Goal: Task Accomplishment & Management: Manage account settings

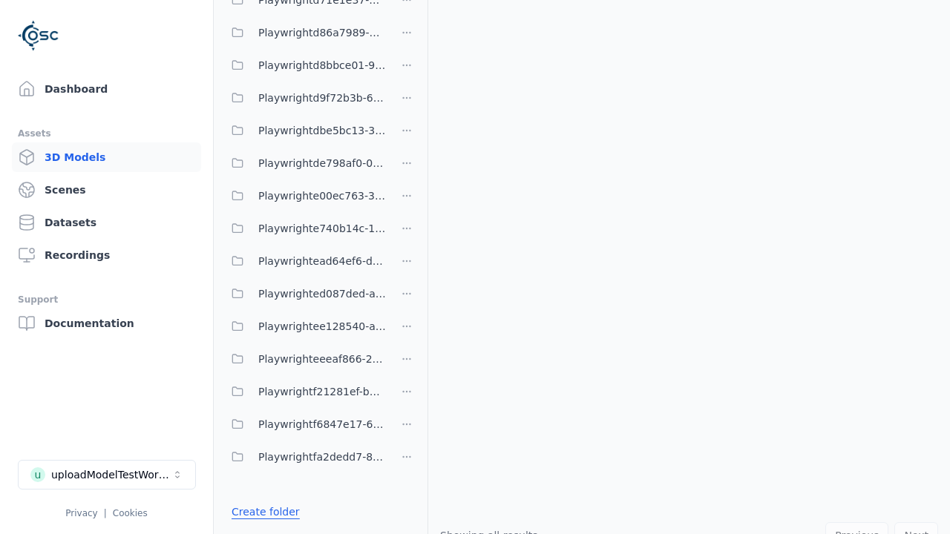
click at [261, 512] on link "Create folder" at bounding box center [265, 512] width 68 height 15
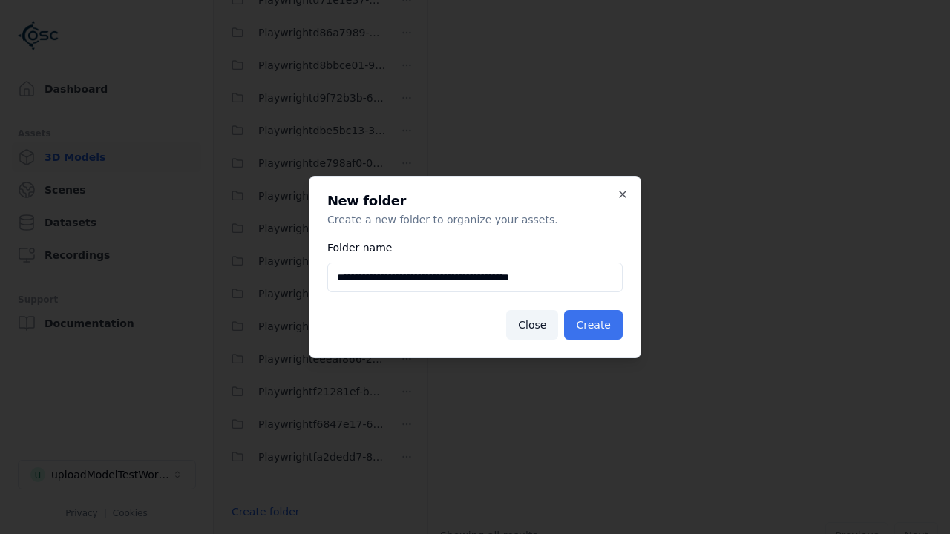
type input "**********"
click at [595, 325] on button "Create" at bounding box center [593, 325] width 59 height 30
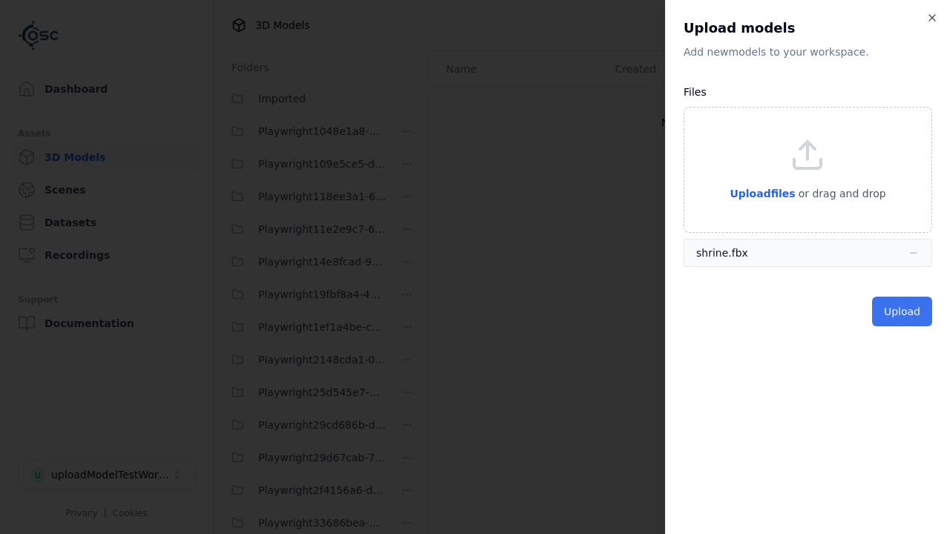
click at [903, 312] on button "Upload" at bounding box center [902, 312] width 60 height 30
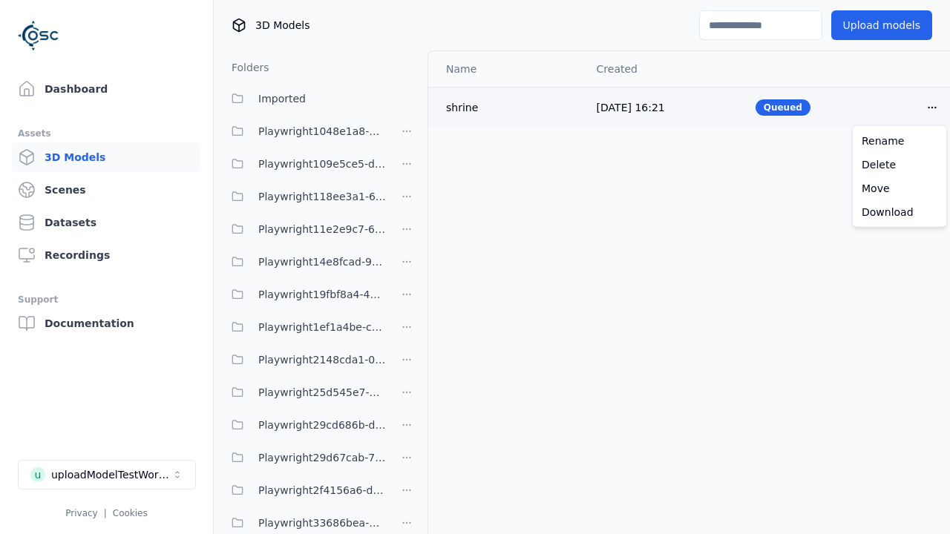
click at [932, 107] on html "Support Dashboard Assets 3D Models Scenes Datasets Recordings Support Documenta…" at bounding box center [475, 267] width 950 height 534
click at [899, 164] on div "Delete" at bounding box center [899, 165] width 88 height 24
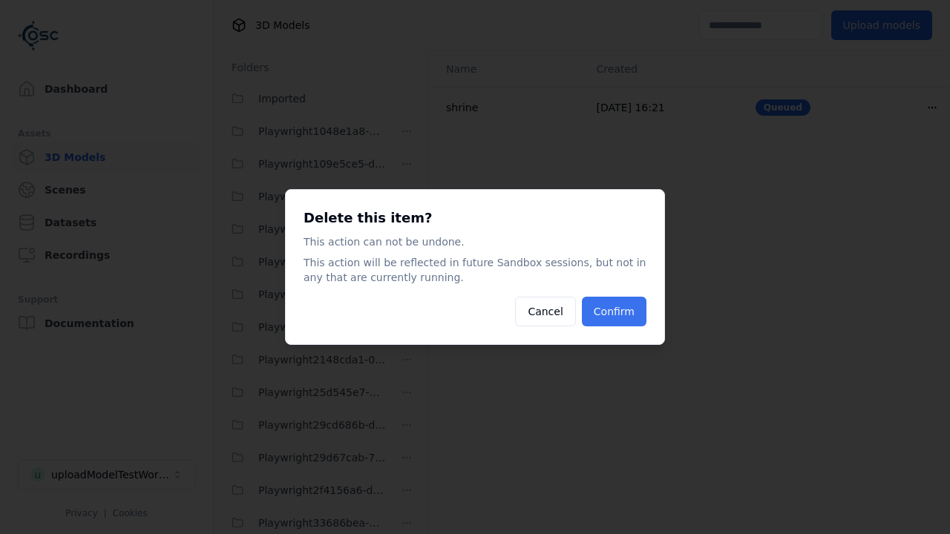
click at [616, 312] on button "Confirm" at bounding box center [614, 312] width 65 height 30
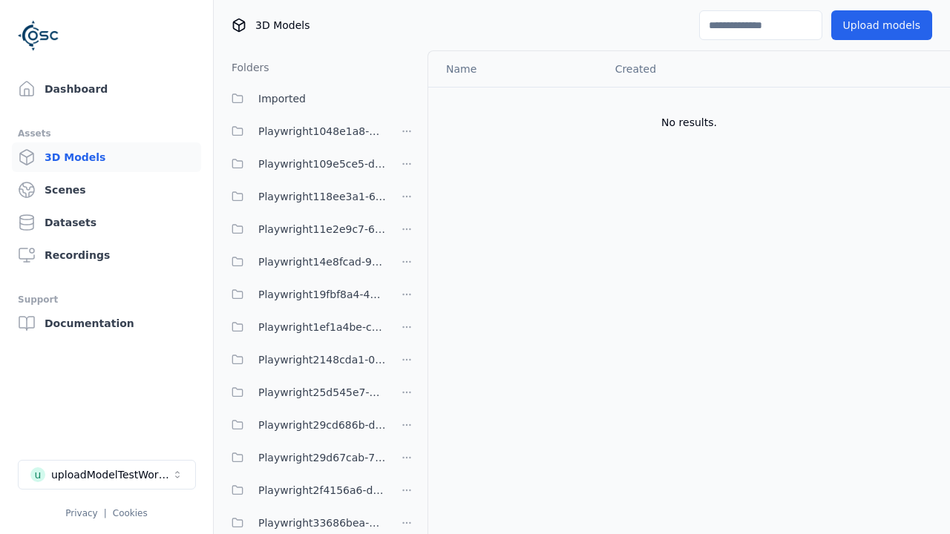
click at [407, 267] on html "Support Dashboard Assets 3D Models Scenes Datasets Recordings Support Documenta…" at bounding box center [475, 267] width 950 height 534
